Goal: Task Accomplishment & Management: Complete application form

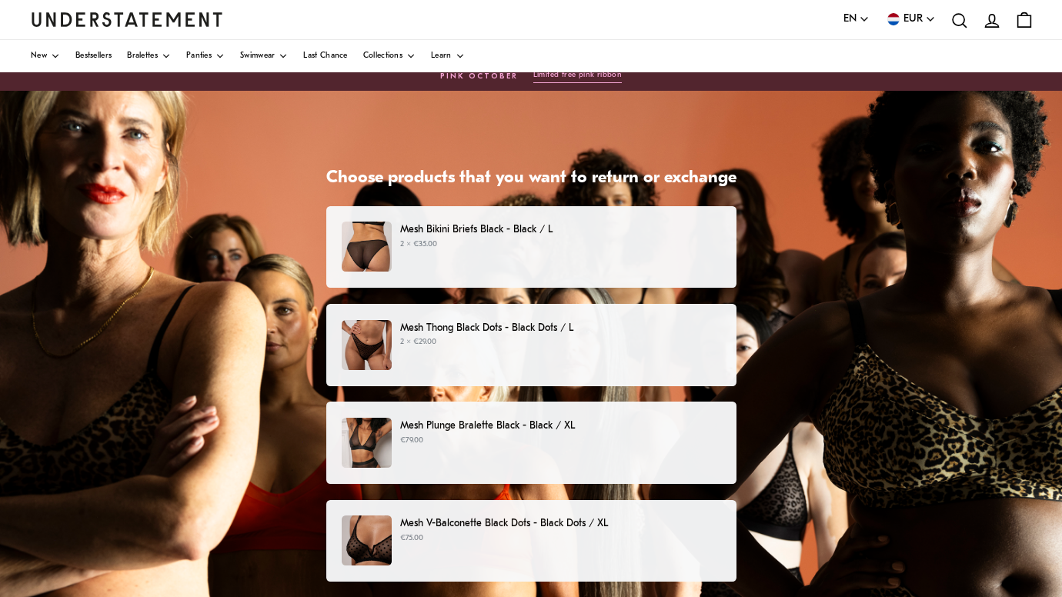
scroll to position [52, 0]
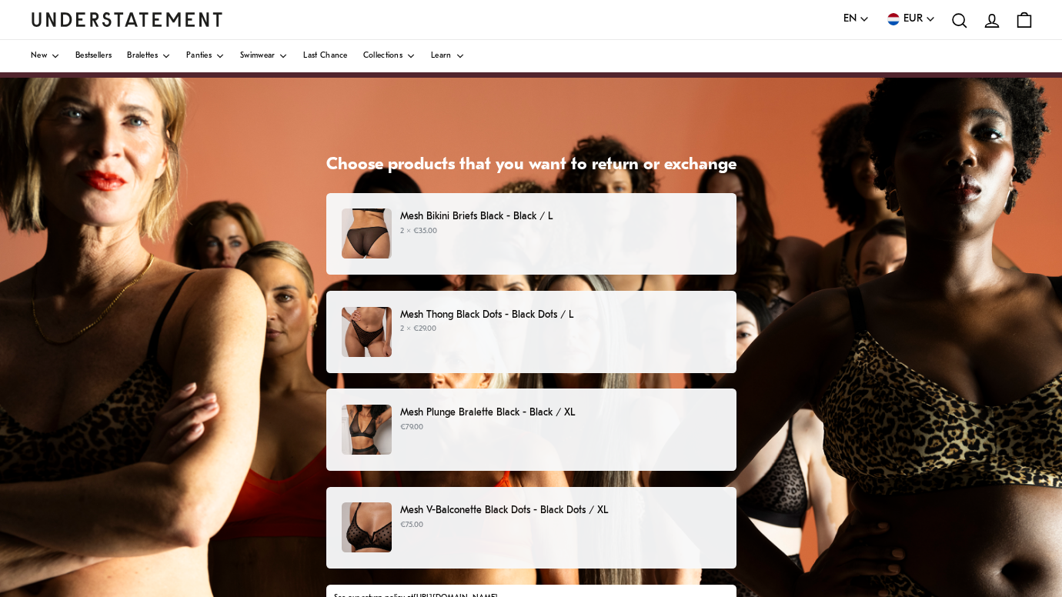
click at [504, 243] on div "Mesh Bikini Briefs Black - Black / L 2 × €35.00" at bounding box center [531, 234] width 378 height 50
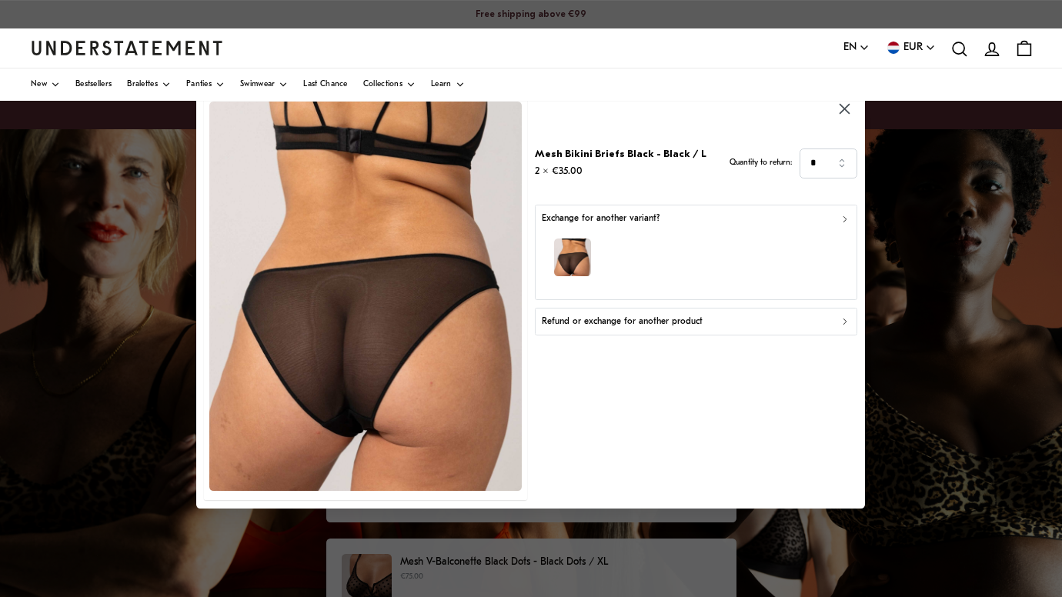
click at [653, 269] on div "button" at bounding box center [696, 259] width 309 height 67
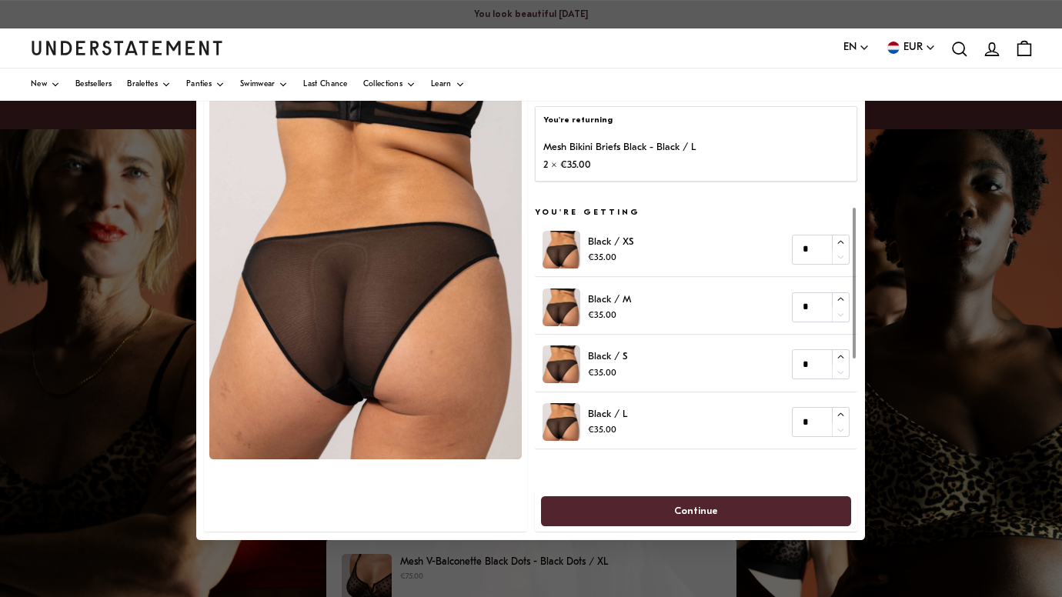
click at [633, 165] on p "2 × €35.00" at bounding box center [620, 165] width 152 height 16
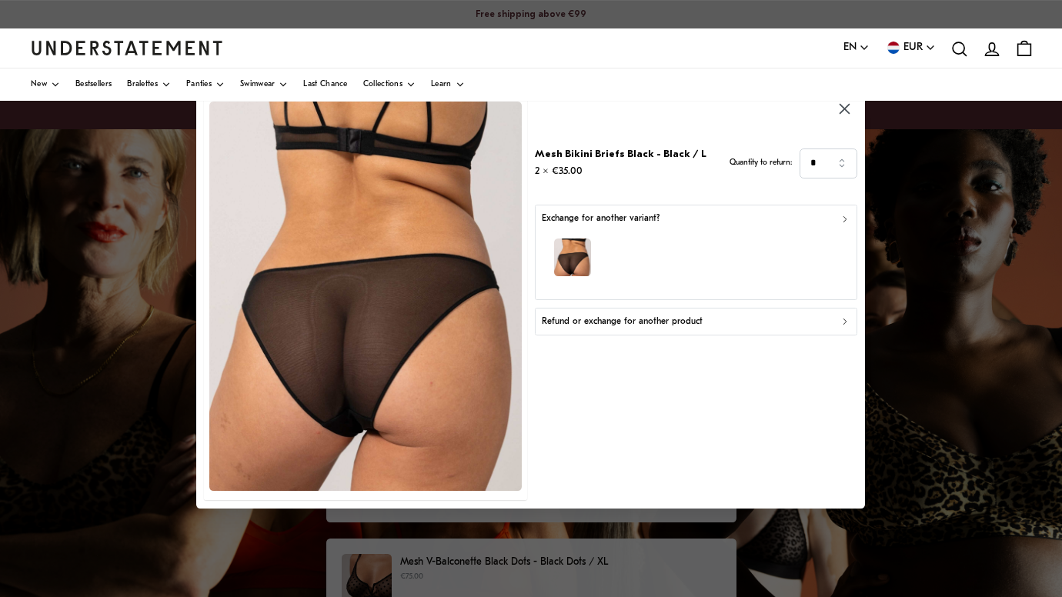
click at [848, 320] on icon "button" at bounding box center [846, 321] width 3 height 5
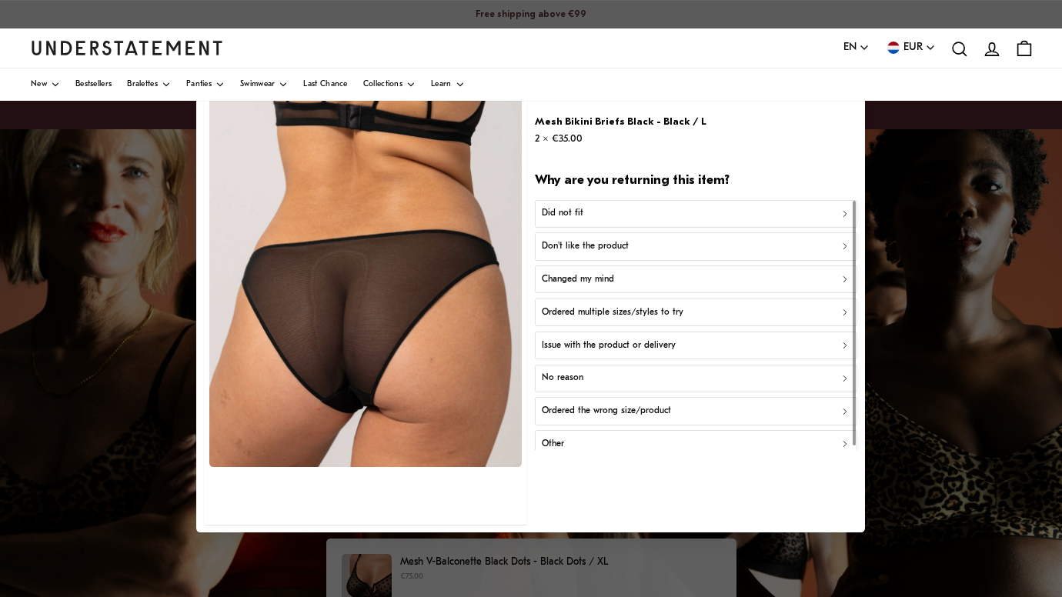
click at [687, 209] on div "Did not fit" at bounding box center [696, 213] width 309 height 15
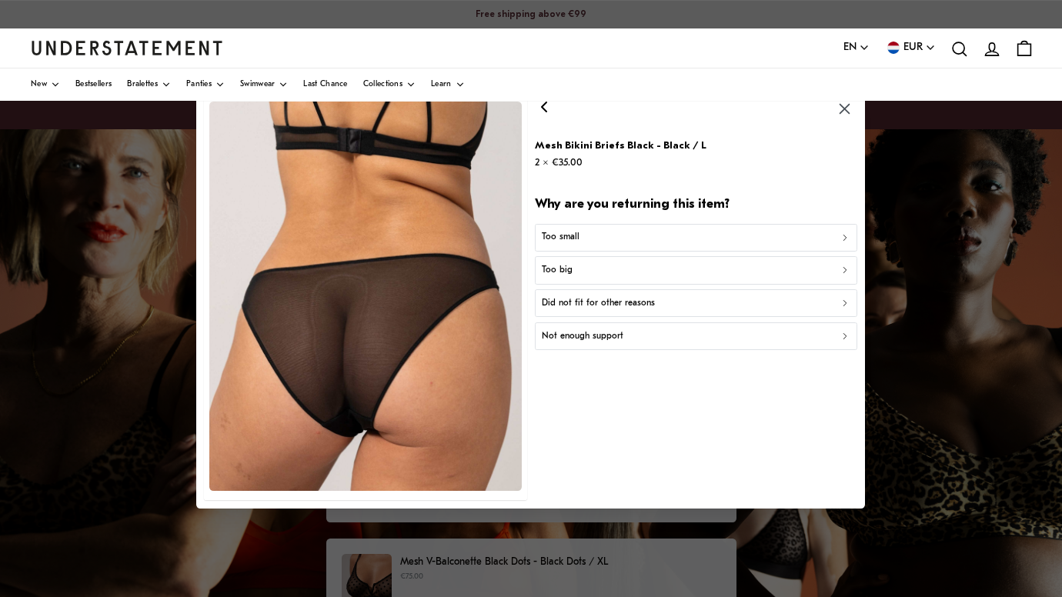
click at [661, 263] on div "Too big" at bounding box center [696, 270] width 309 height 15
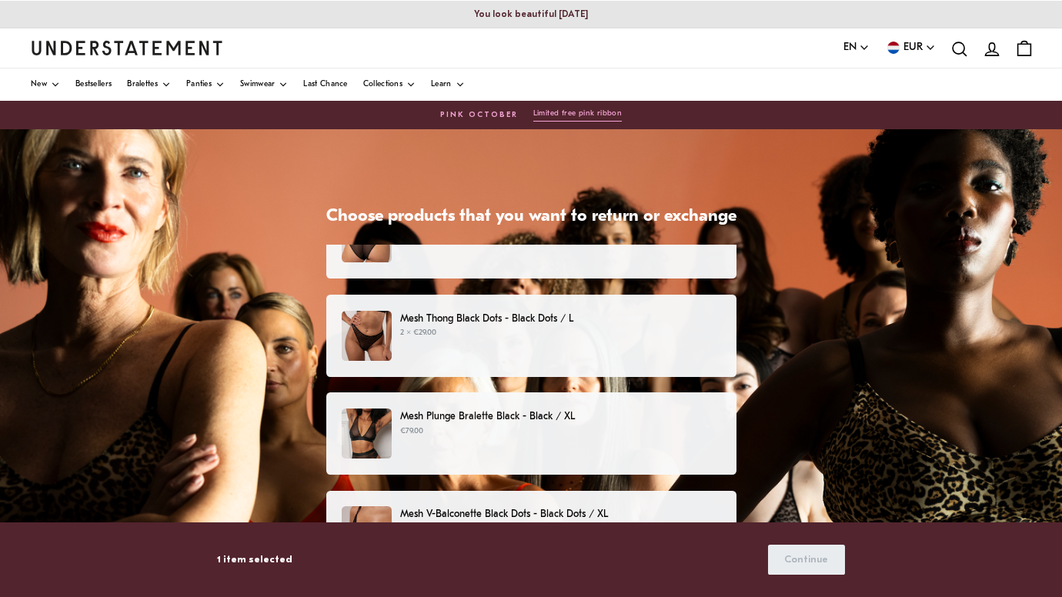
scroll to position [41, 0]
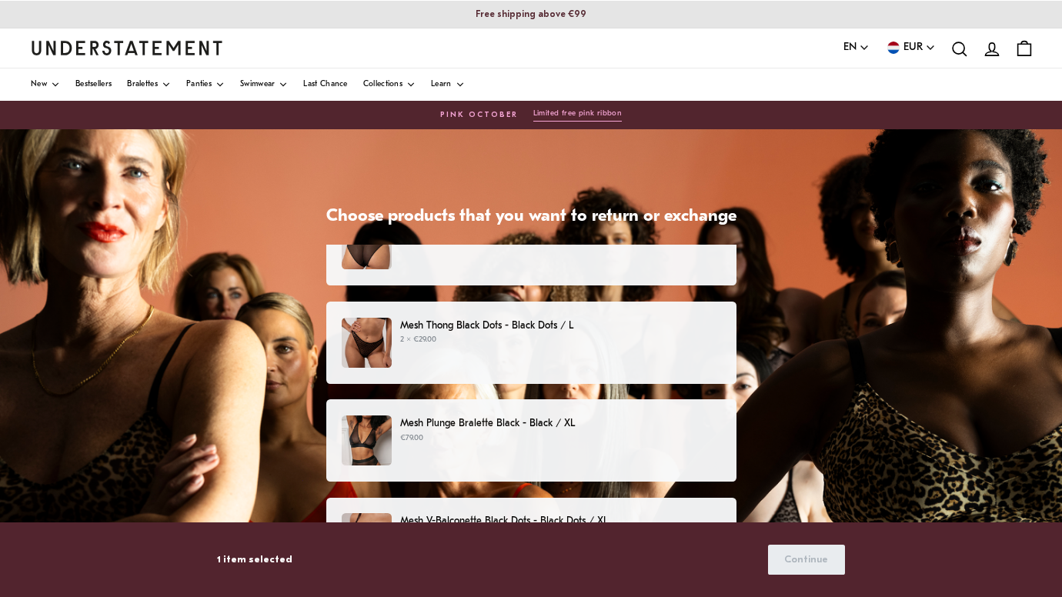
click at [570, 338] on p "2 × €29.00" at bounding box center [560, 340] width 320 height 12
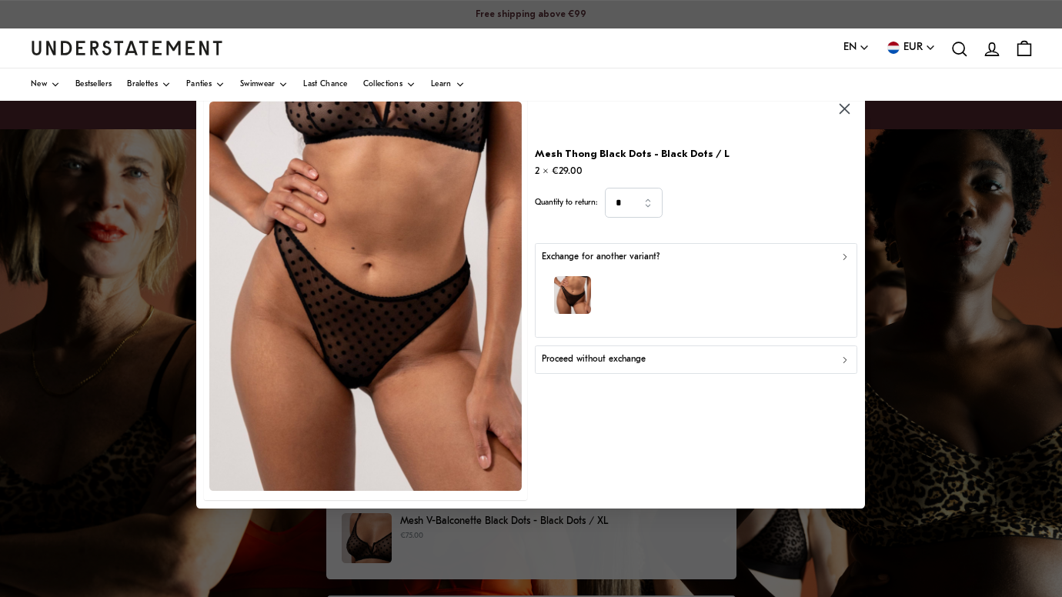
click at [648, 353] on div "Proceed without exchange" at bounding box center [696, 360] width 309 height 15
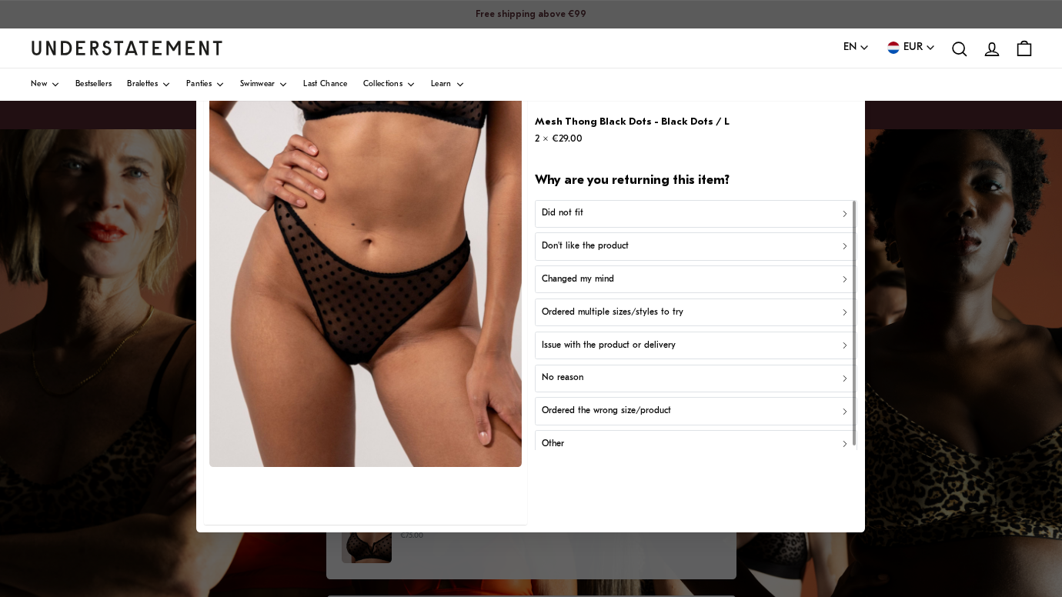
click at [602, 221] on button "Did not fit" at bounding box center [696, 213] width 323 height 28
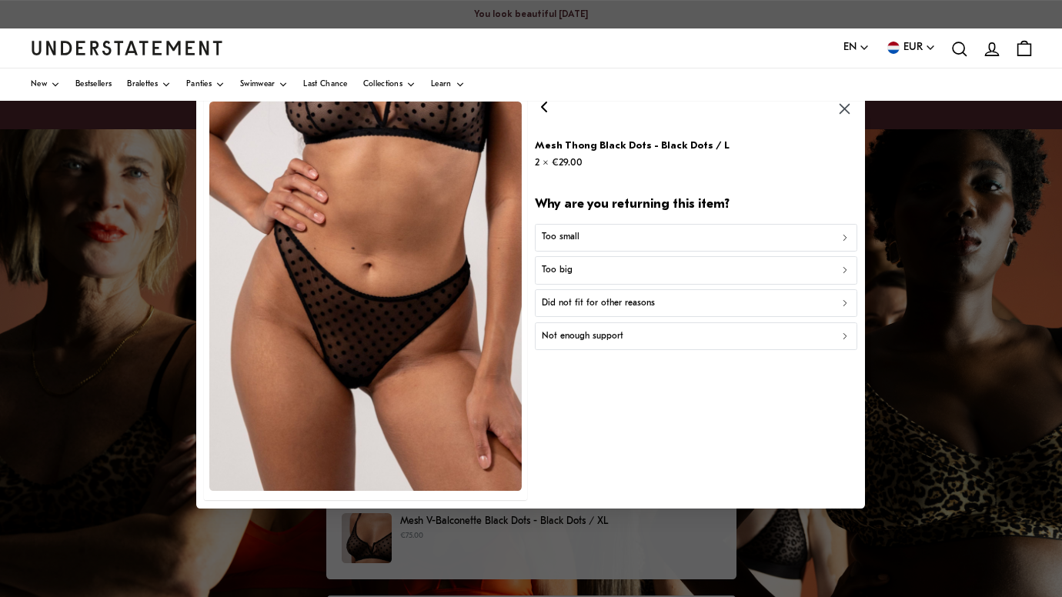
click at [602, 235] on div "Too small" at bounding box center [696, 238] width 309 height 15
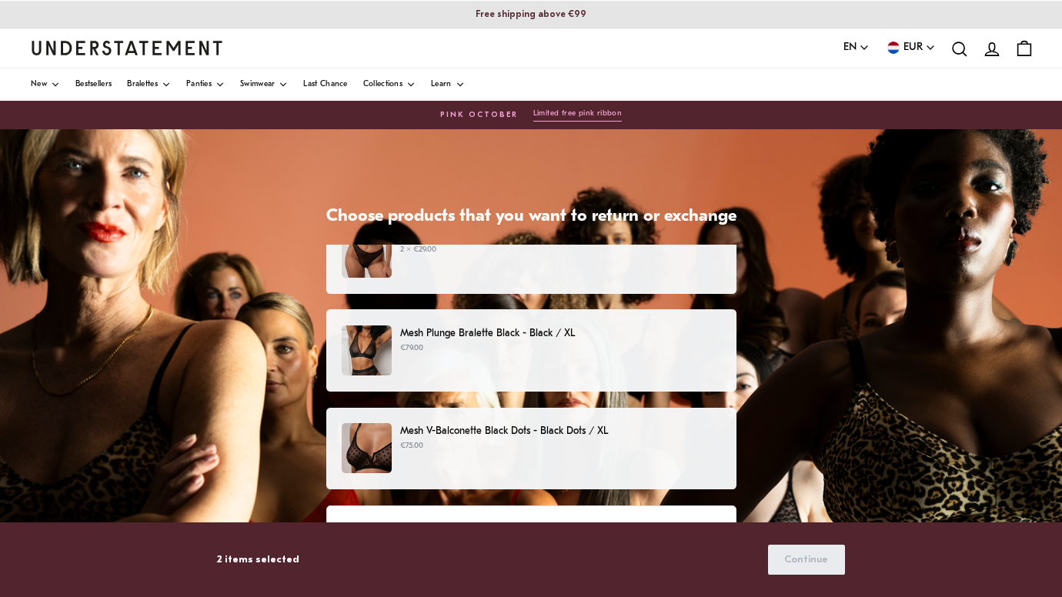
scroll to position [132, 0]
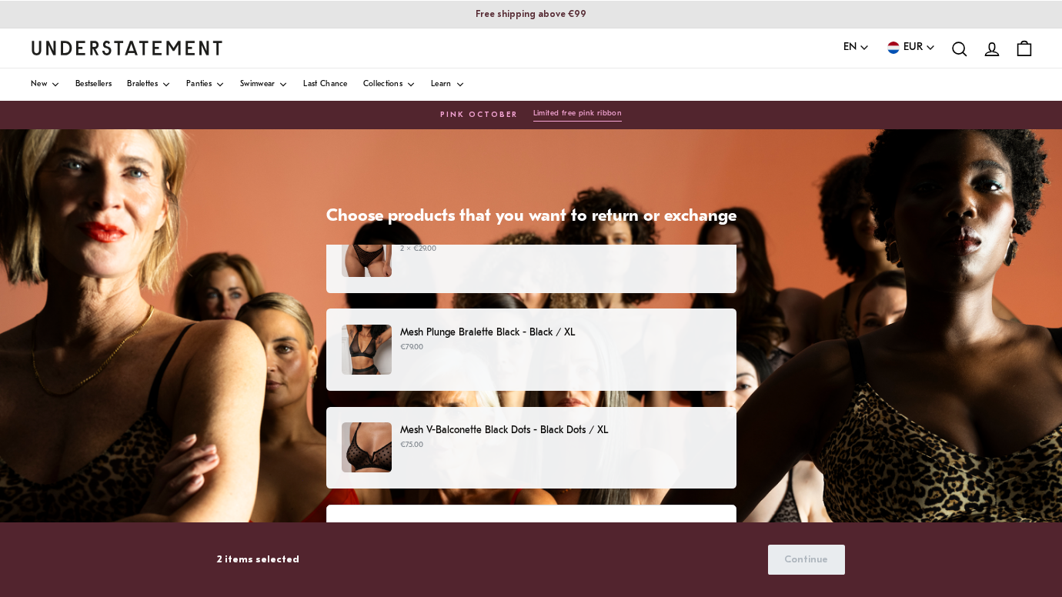
click at [564, 362] on div "Mesh Plunge Bralette Black - Black / XL €79.00" at bounding box center [531, 350] width 378 height 50
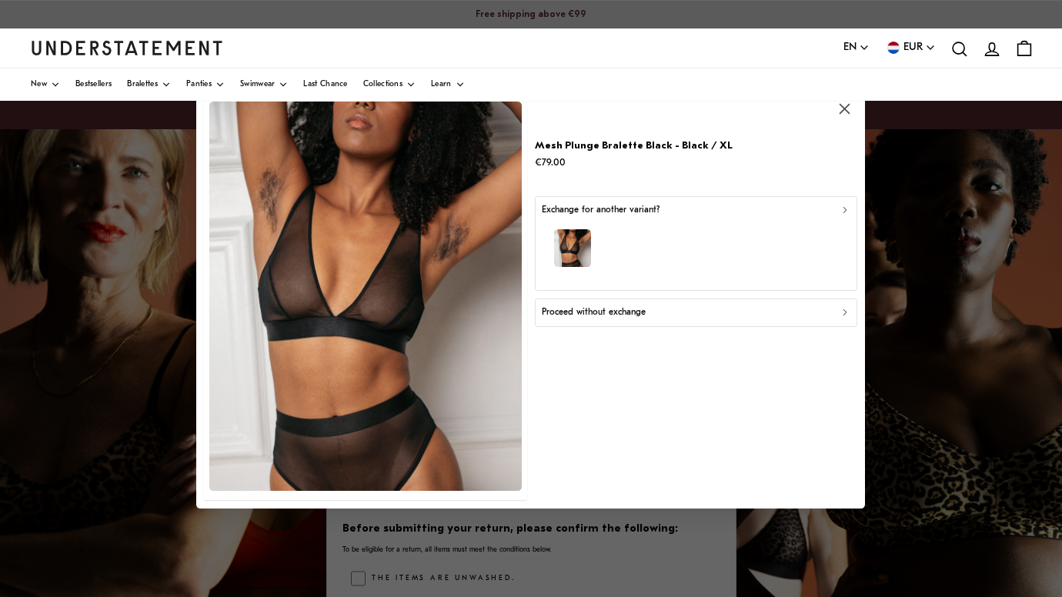
click at [599, 309] on p "Proceed without exchange" at bounding box center [594, 313] width 104 height 15
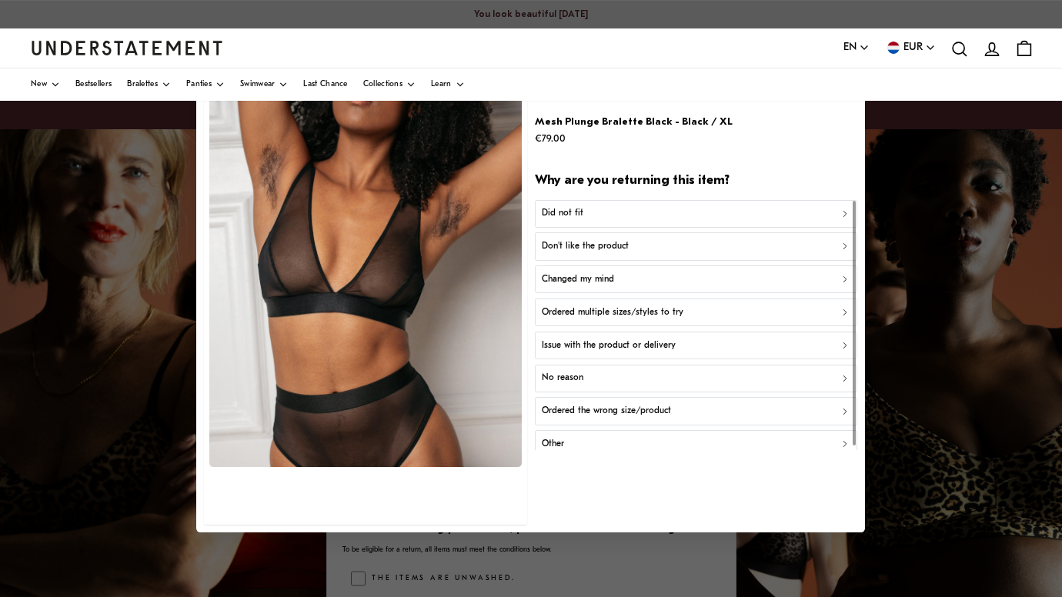
click at [590, 245] on p "Don't like the product" at bounding box center [585, 246] width 87 height 15
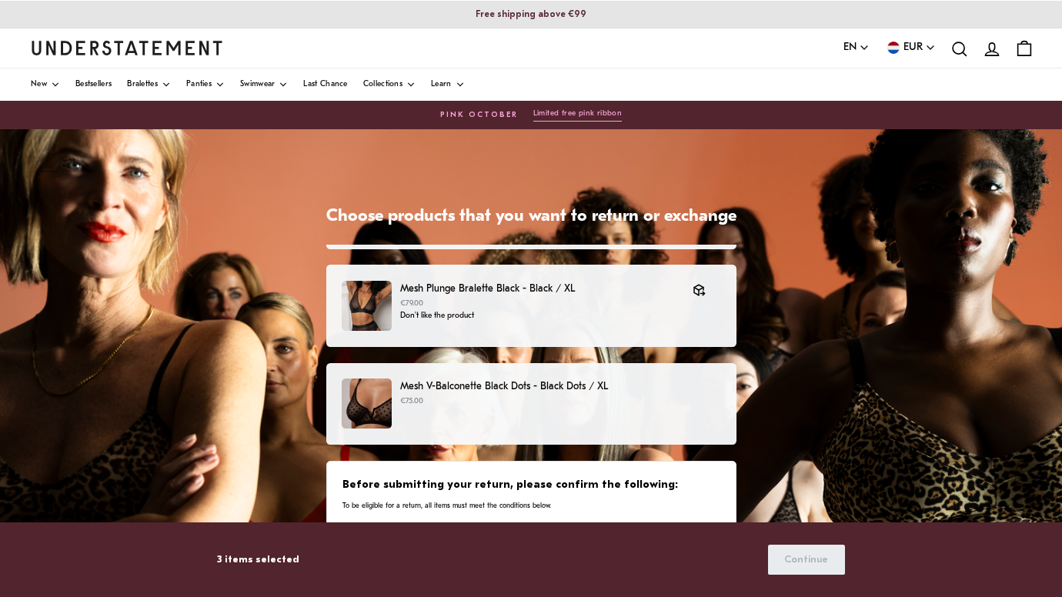
scroll to position [175, 0]
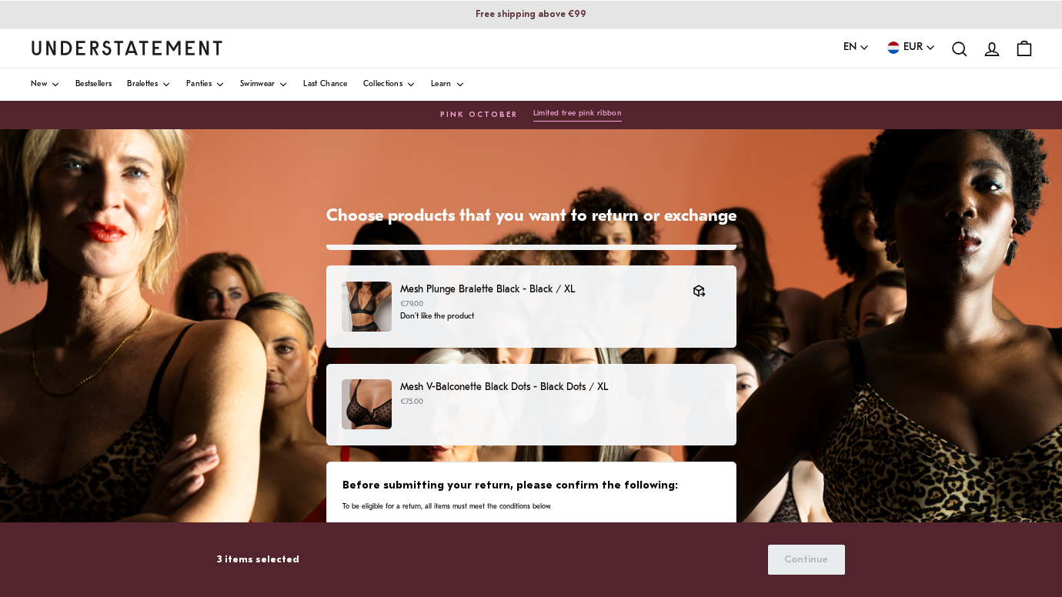
click at [547, 409] on div "Mesh V-Balconette Black Dots - Black Dots / XL €75.00" at bounding box center [531, 405] width 378 height 50
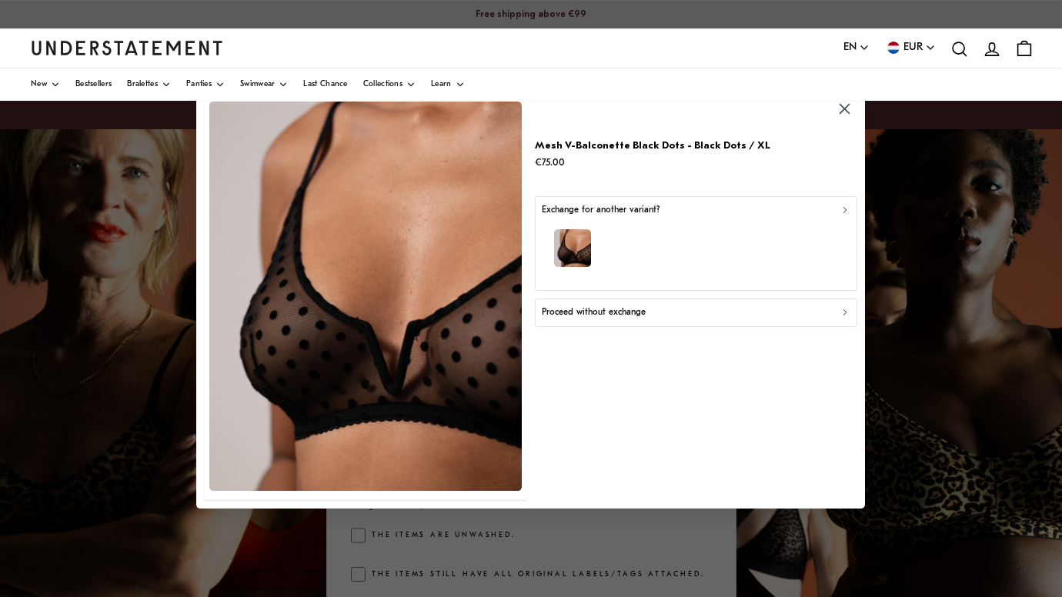
click at [609, 319] on button "Proceed without exchange" at bounding box center [696, 313] width 323 height 28
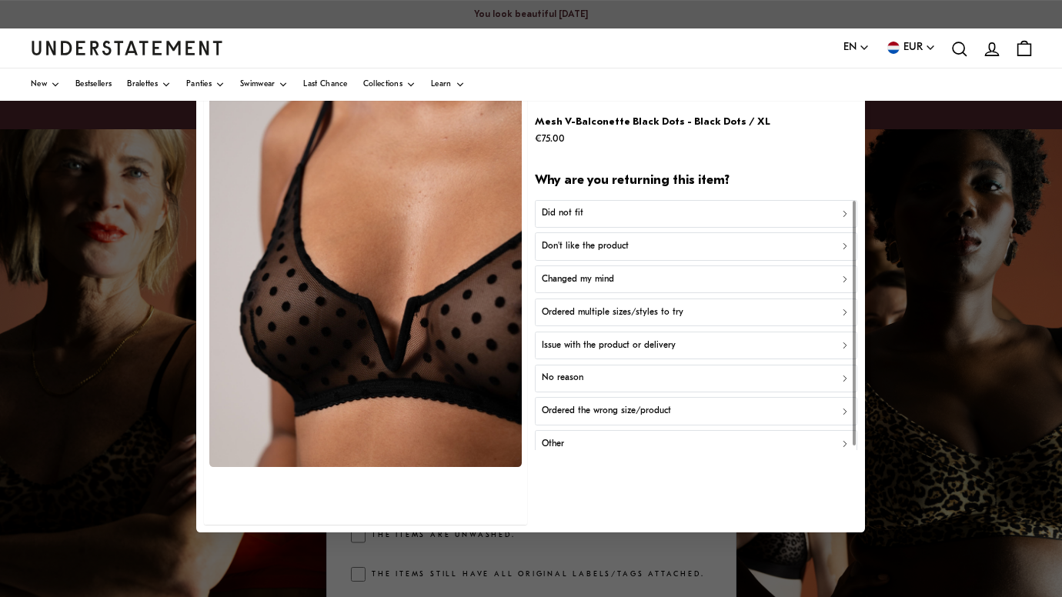
click at [590, 213] on div "Did not fit" at bounding box center [696, 213] width 309 height 15
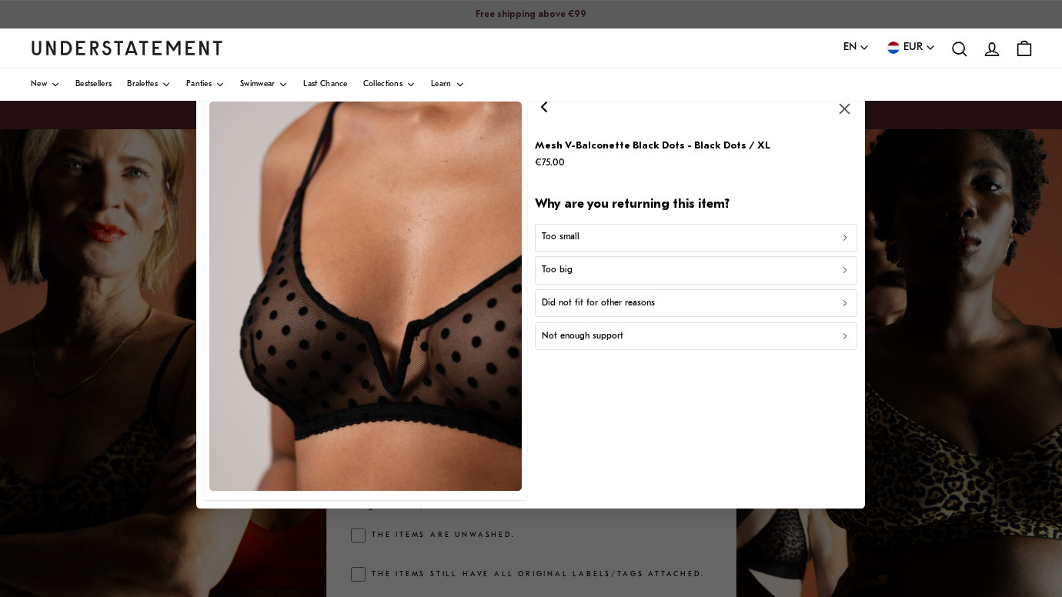
click at [626, 308] on p "Did not fit for other reasons" at bounding box center [598, 303] width 113 height 15
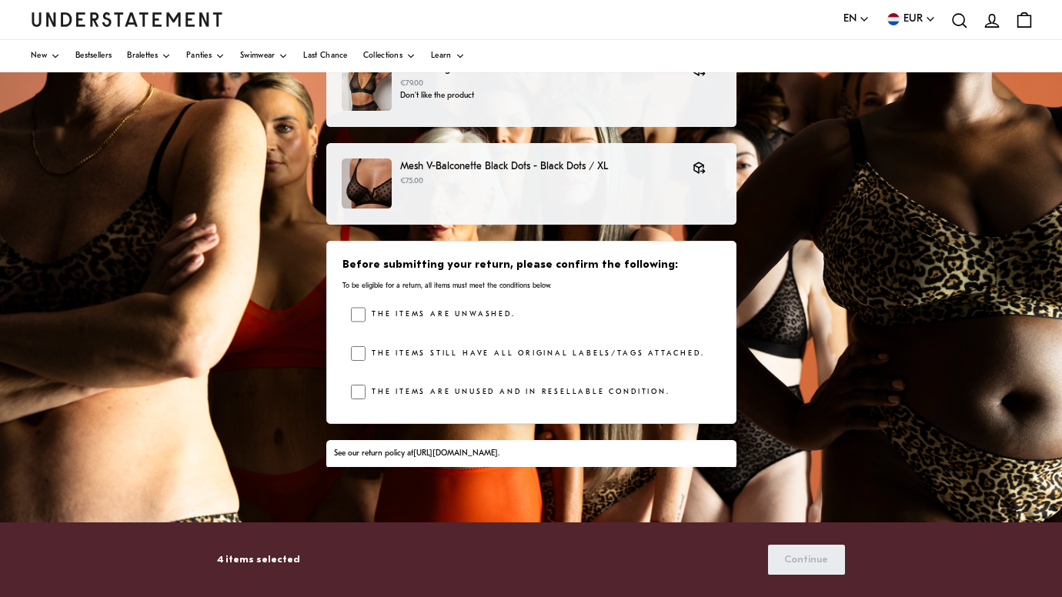
scroll to position [270, 0]
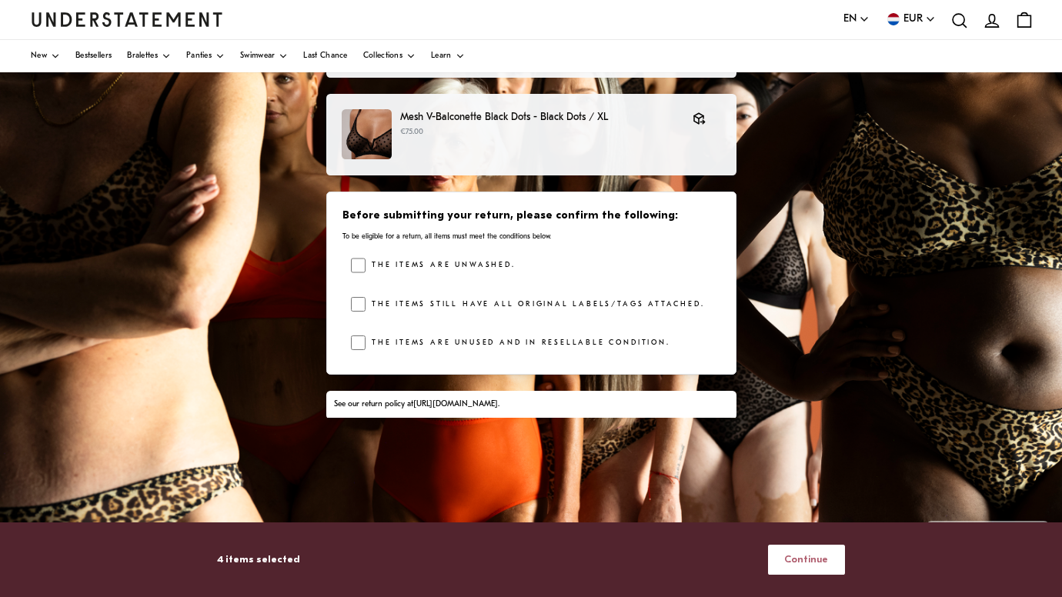
click at [823, 569] on span "Continue" at bounding box center [806, 560] width 44 height 28
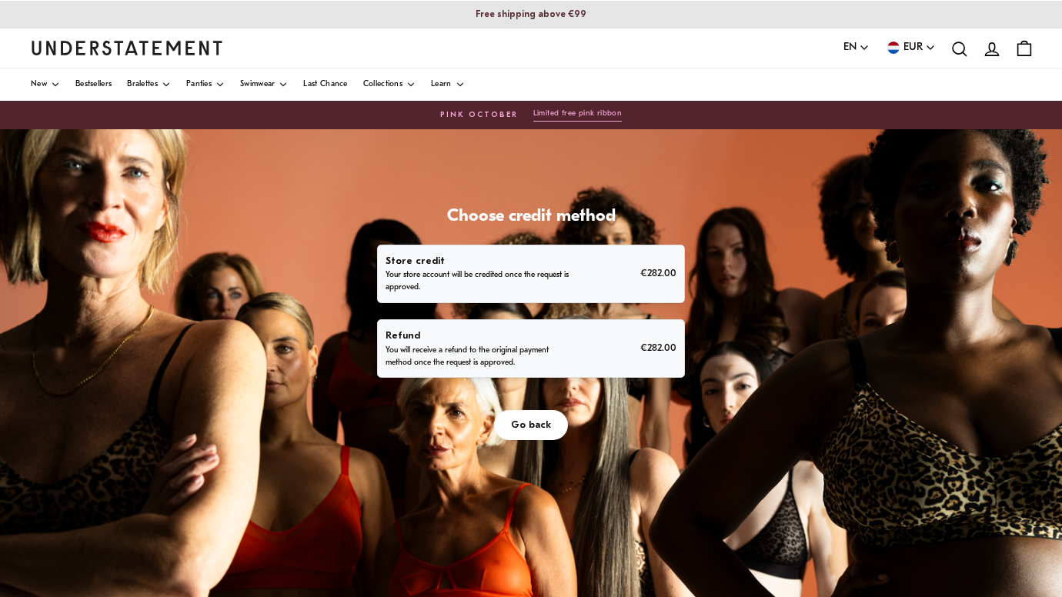
click at [576, 370] on p "You will receive a refund to the original payment method once the request is ap…" at bounding box center [481, 357] width 190 height 25
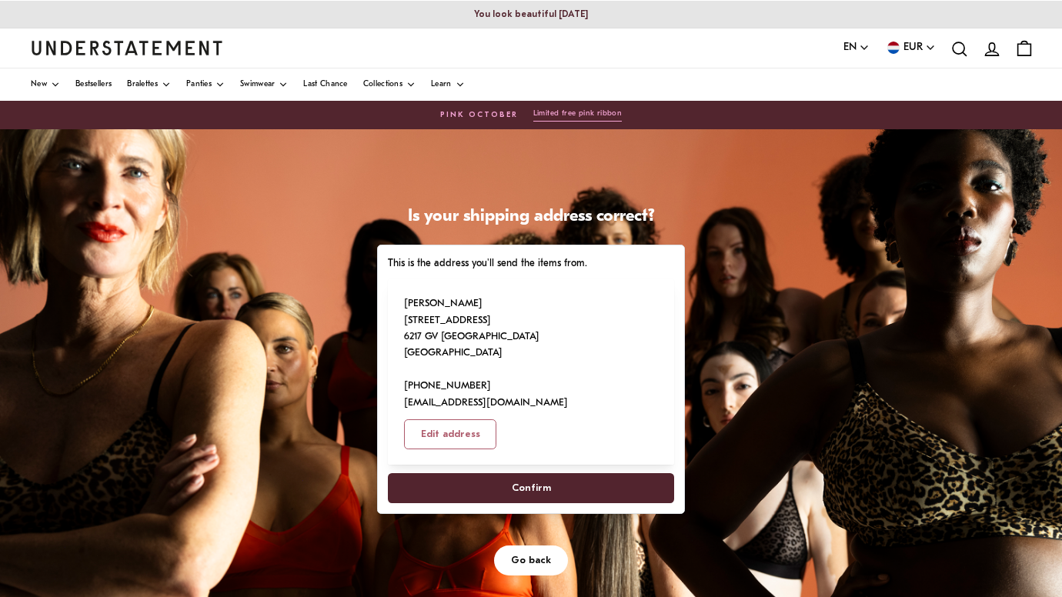
click at [657, 503] on span "Confirm" at bounding box center [531, 488] width 253 height 28
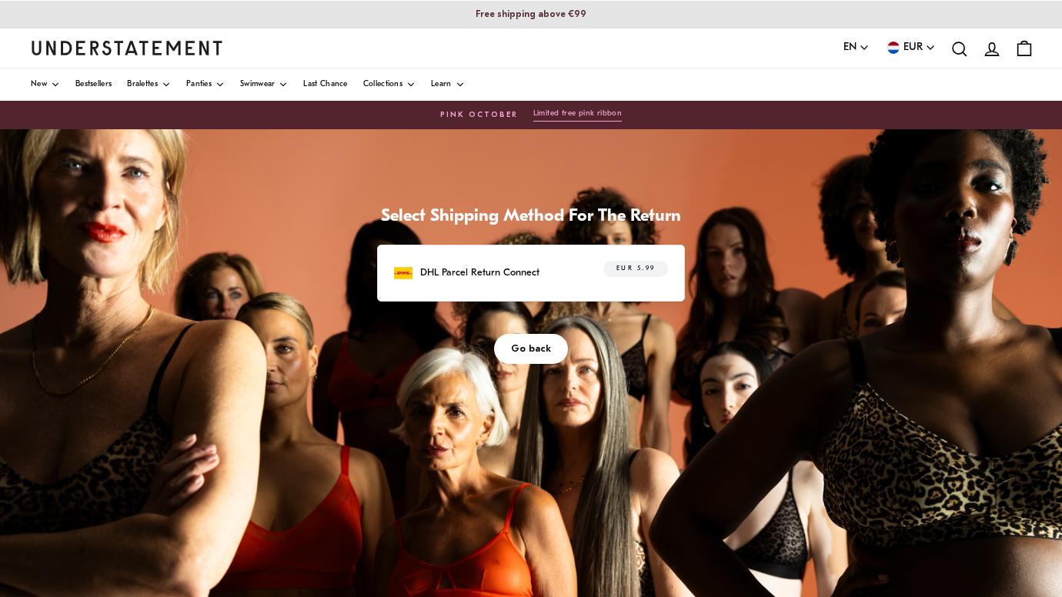
scroll to position [35, 0]
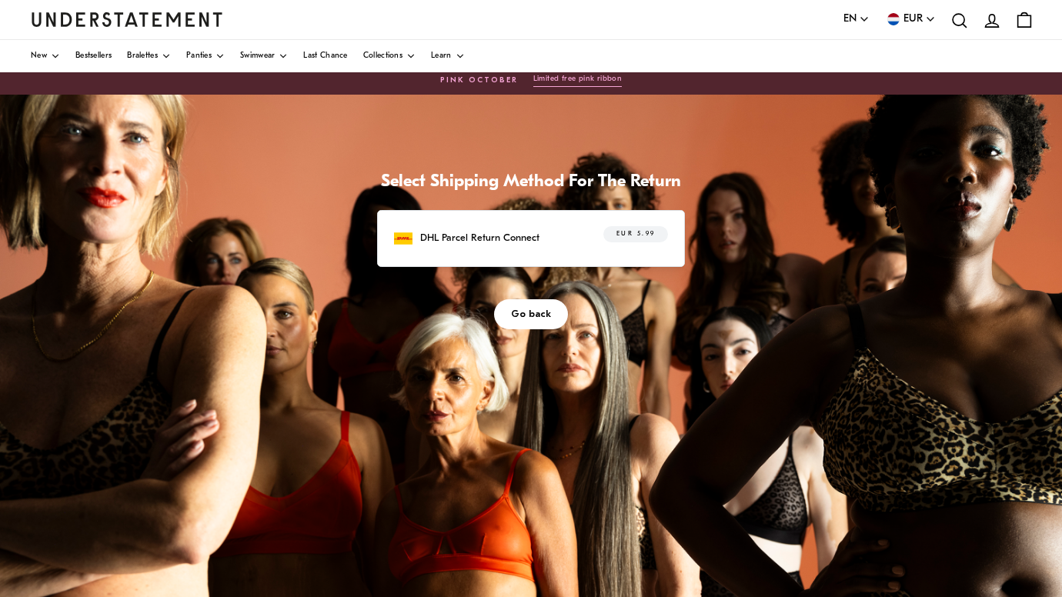
click at [540, 246] on p "DHL Parcel Return Connect" at bounding box center [479, 238] width 119 height 16
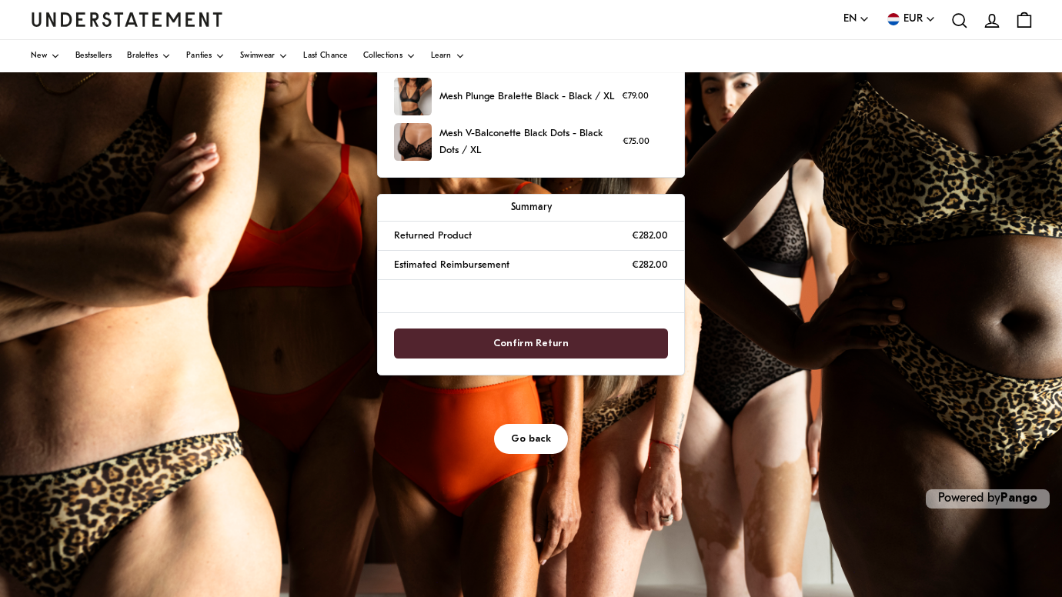
scroll to position [302, 0]
click at [569, 358] on span "Confirm Return" at bounding box center [530, 344] width 75 height 28
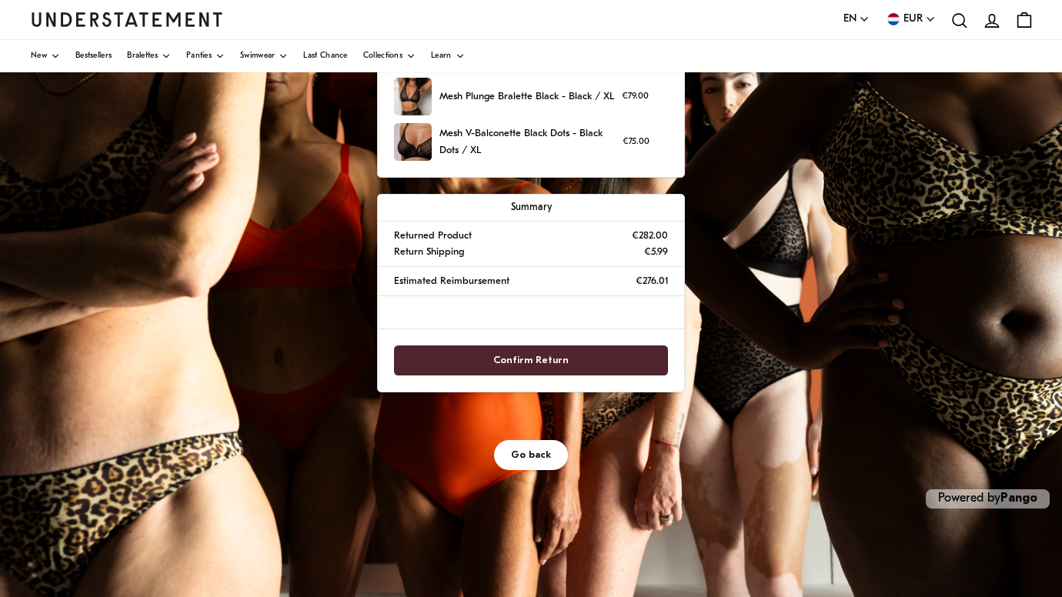
click at [569, 375] on span "Confirm Return" at bounding box center [530, 360] width 75 height 28
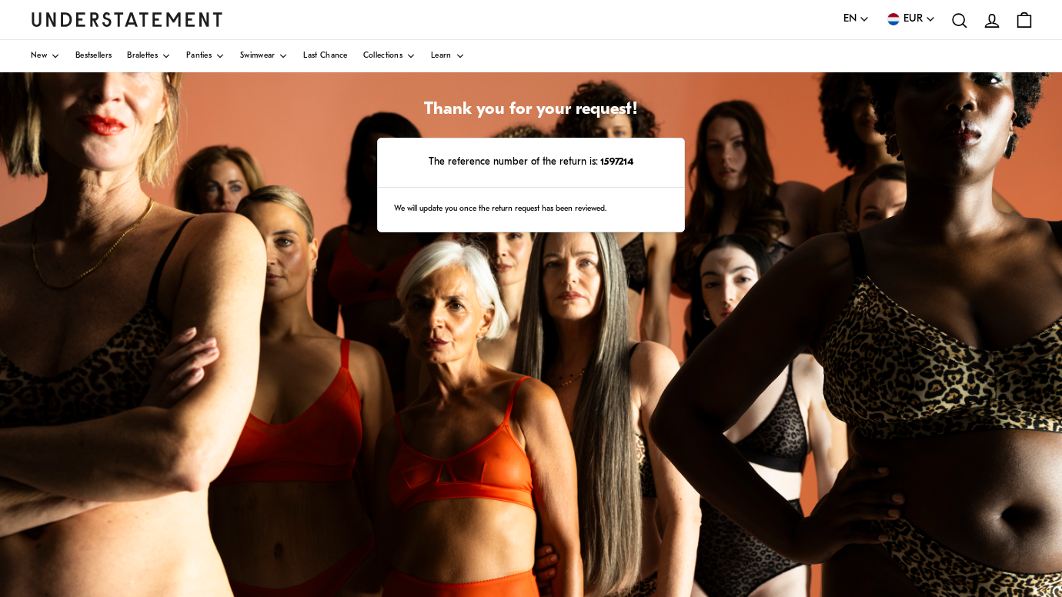
scroll to position [119, 0]
